Goal: Task Accomplishment & Management: Manage account settings

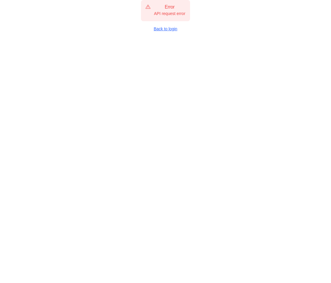
click at [172, 29] on link "Back to login" at bounding box center [165, 29] width 49 height 6
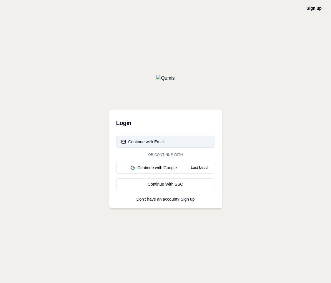
click at [153, 142] on div "Continue with Email" at bounding box center [143, 142] width 44 height 6
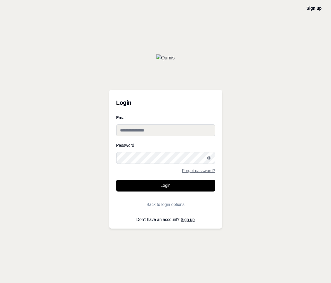
click at [147, 134] on input "Email" at bounding box center [165, 130] width 99 height 12
click at [244, 74] on div "Sign up Login Email Password Forgot password? Login Back to login options Don't…" at bounding box center [165, 141] width 331 height 283
click at [169, 202] on button "Back to login options" at bounding box center [165, 205] width 99 height 12
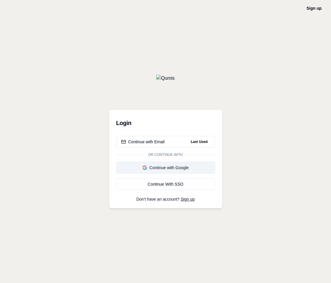
click at [167, 170] on div "Continue with Google" at bounding box center [165, 168] width 89 height 6
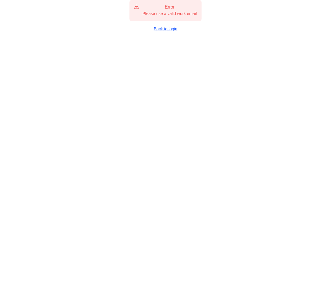
click at [163, 29] on link "Back to login" at bounding box center [165, 29] width 72 height 6
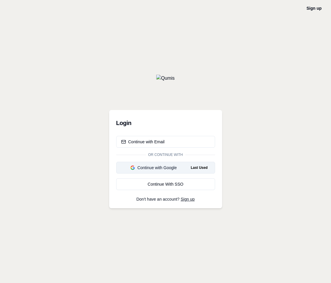
click at [170, 169] on div "Continue with Google" at bounding box center [153, 168] width 65 height 6
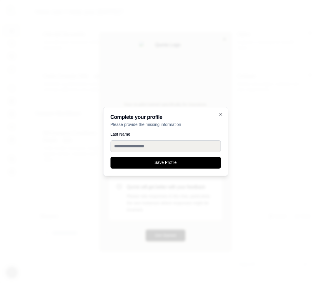
click at [159, 148] on input "Last Name" at bounding box center [165, 146] width 110 height 12
click at [151, 144] on input "Last Name" at bounding box center [165, 146] width 110 height 12
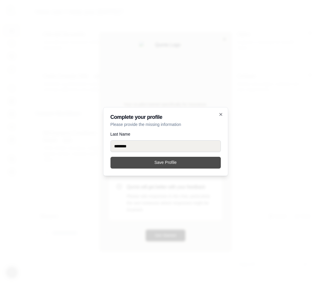
type input "********"
click at [151, 160] on button "Save Profile" at bounding box center [165, 163] width 110 height 12
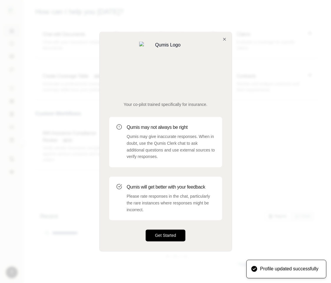
click at [161, 230] on button "Get Started" at bounding box center [166, 236] width 40 height 12
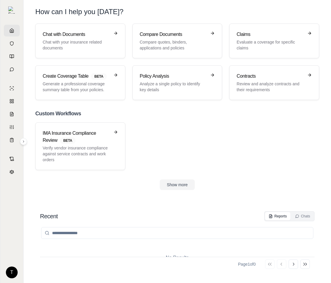
click at [9, 32] on link at bounding box center [12, 31] width 16 height 12
click at [9, 271] on html "T How can I help you today? Chat with Documents Chat with your insurance relate…" at bounding box center [165, 141] width 331 height 283
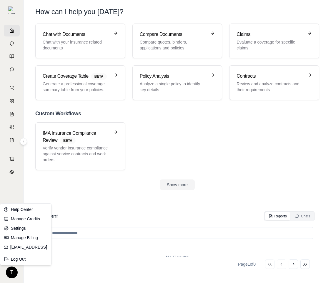
click at [181, 148] on html "T How can I help you today? Chat with Documents Chat with your insurance relate…" at bounding box center [165, 141] width 331 height 283
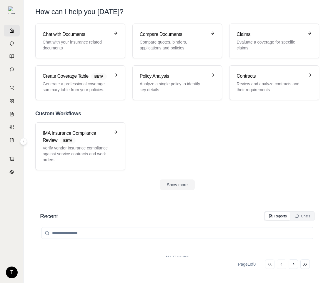
click at [12, 272] on html "T How can I help you today? Chat with Documents Chat with your insurance relate…" at bounding box center [165, 141] width 331 height 283
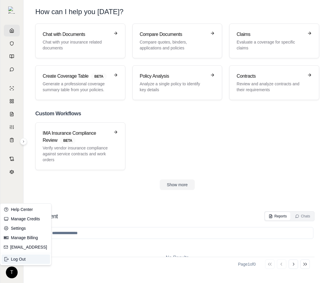
click at [27, 261] on div "Log Out" at bounding box center [25, 258] width 49 height 9
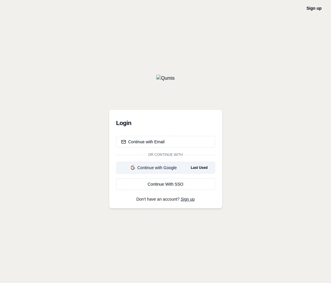
click at [162, 164] on button "Continue with Google Last Used" at bounding box center [165, 168] width 99 height 12
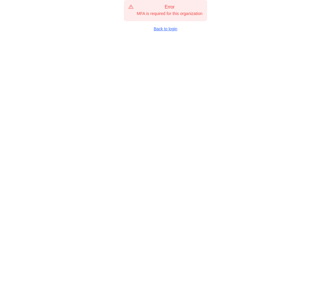
click at [171, 29] on link "Back to login" at bounding box center [165, 29] width 83 height 6
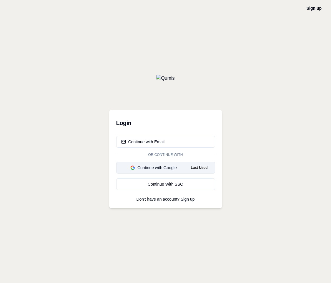
click at [169, 168] on div "Continue with Google" at bounding box center [153, 168] width 65 height 6
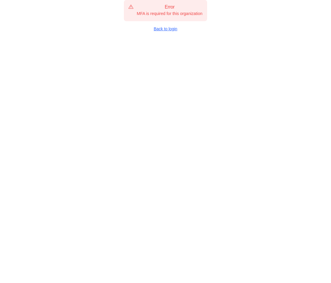
click at [174, 29] on link "Back to login" at bounding box center [165, 29] width 83 height 6
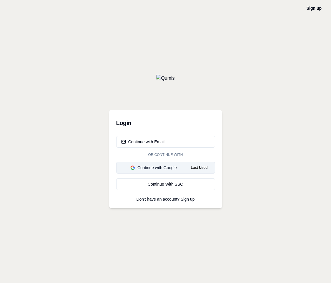
click at [170, 169] on div "Continue with Google" at bounding box center [153, 168] width 65 height 6
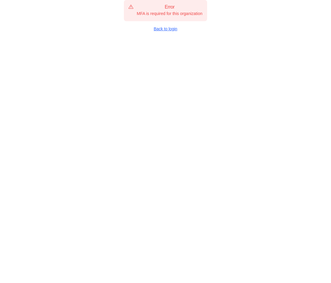
click at [167, 27] on link "Back to login" at bounding box center [165, 29] width 83 height 6
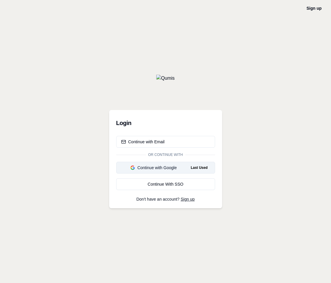
click at [164, 166] on div "Continue with Google" at bounding box center [153, 168] width 65 height 6
